Goal: Find contact information: Find contact information

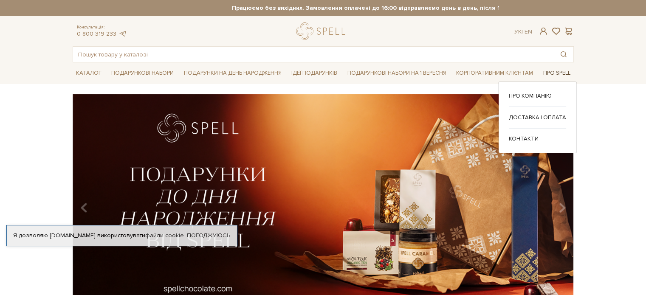
drag, startPoint x: 0, startPoint y: 0, endPoint x: 549, endPoint y: 78, distance: 554.8
click at [549, 78] on span "Про Spell" at bounding box center [557, 73] width 34 height 13
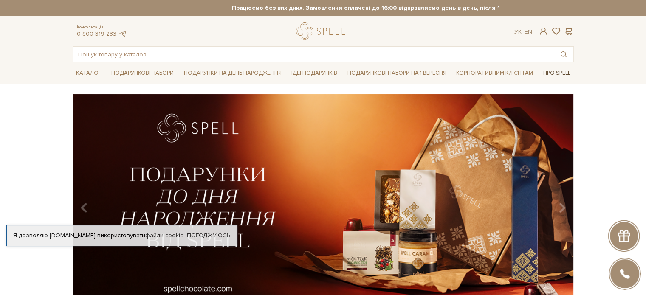
click at [552, 76] on span "Про Spell" at bounding box center [557, 73] width 34 height 13
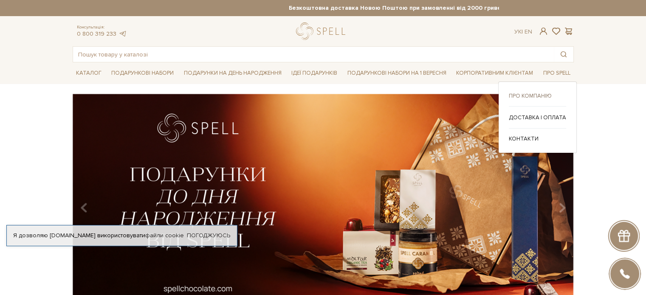
click at [528, 94] on link "Про компанію" at bounding box center [537, 96] width 57 height 8
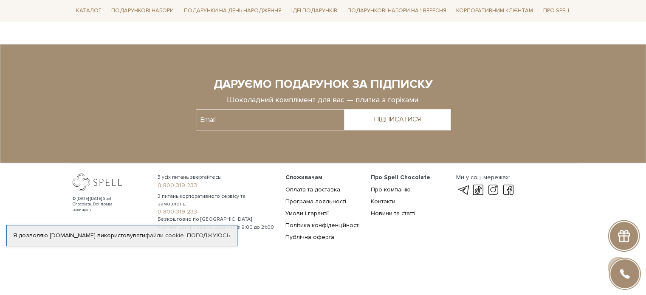
scroll to position [652, 0]
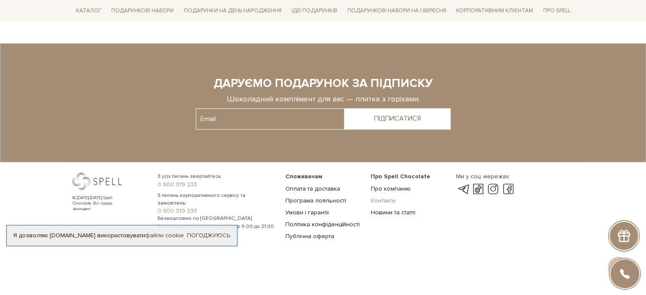
click at [379, 201] on link "Контакти" at bounding box center [383, 200] width 25 height 7
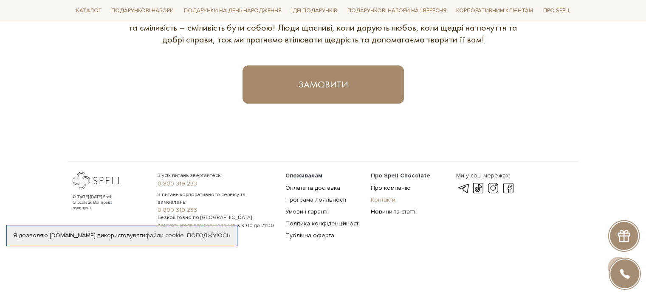
scroll to position [533, 0]
